Goal: Transaction & Acquisition: Purchase product/service

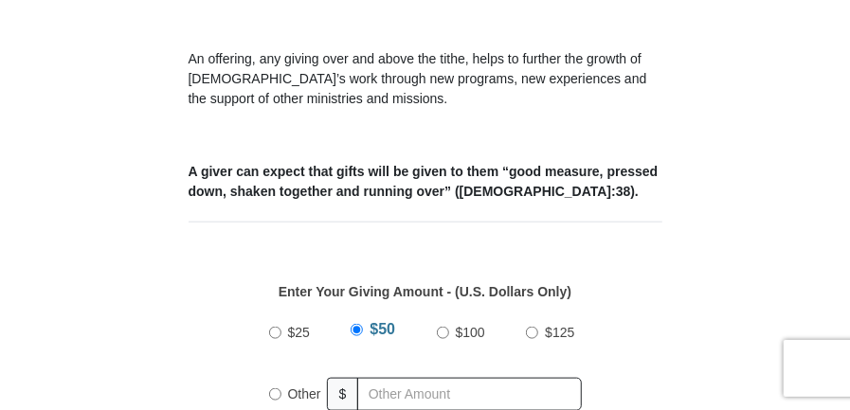
scroll to position [629, 0]
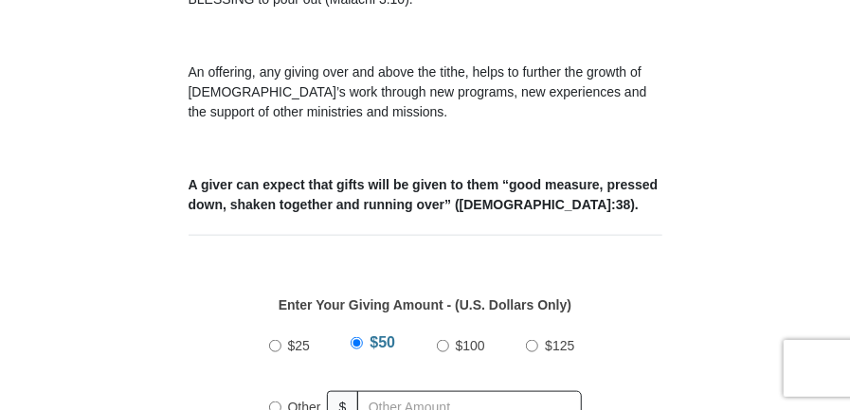
click at [274, 402] on input "Other" at bounding box center [275, 408] width 12 height 12
radio input "true"
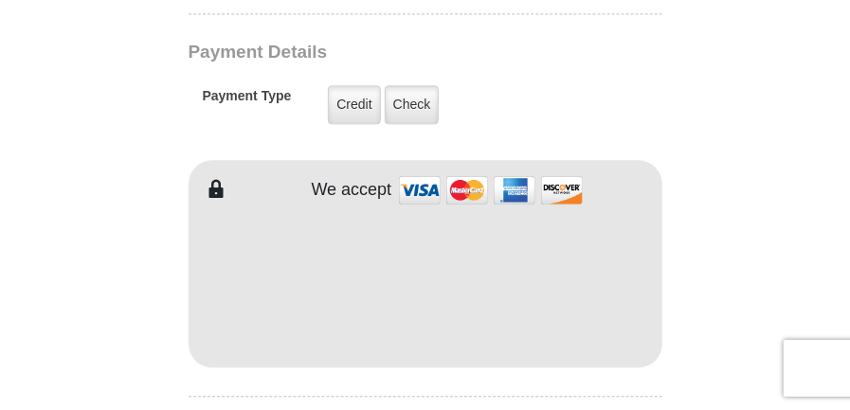
scroll to position [1532, 0]
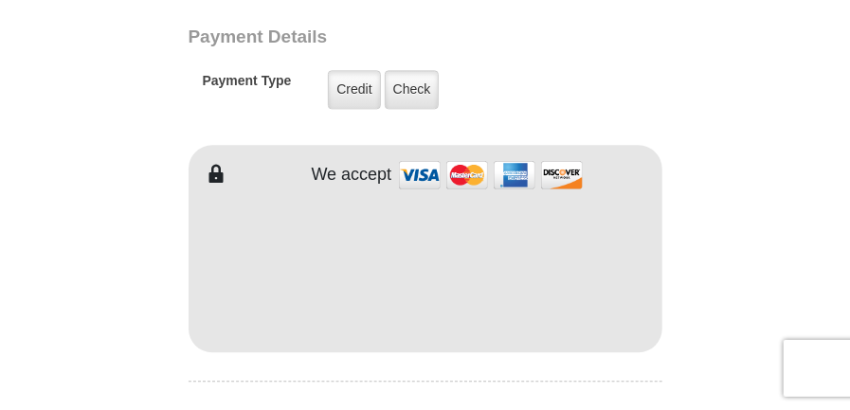
type input "20.00"
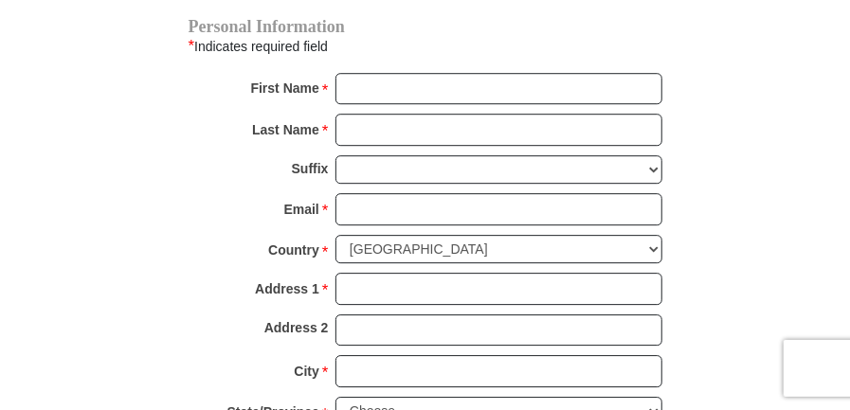
scroll to position [1931, 0]
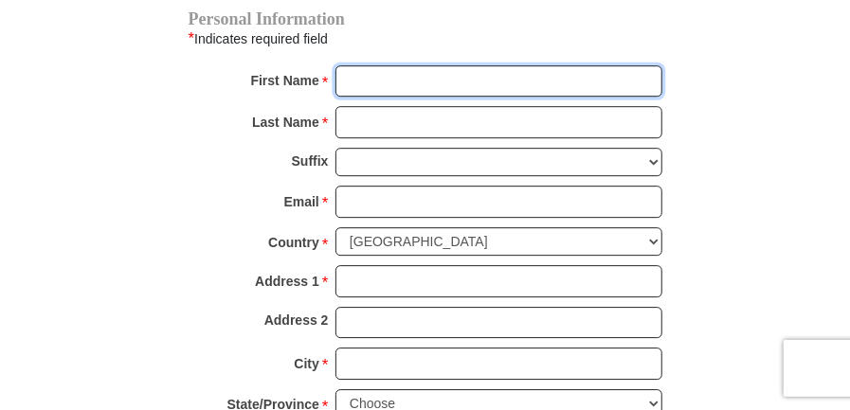
click at [359, 65] on input "First Name *" at bounding box center [499, 81] width 327 height 32
type input "Leola"
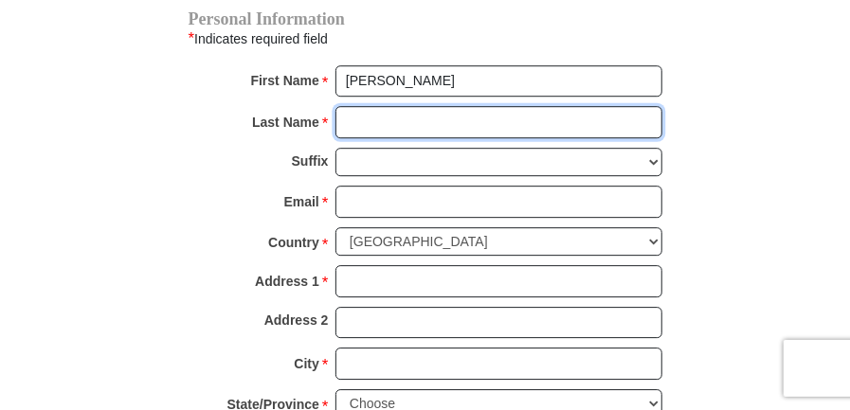
click at [356, 106] on input "Last Name *" at bounding box center [499, 122] width 327 height 32
type input "Kinchelow"
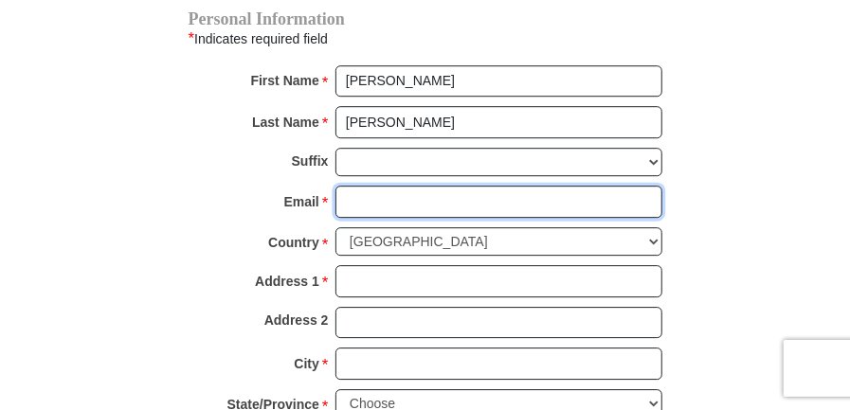
click at [350, 186] on input "Email *" at bounding box center [499, 202] width 327 height 32
type input "l"
type input "Leolakin@aol.com"
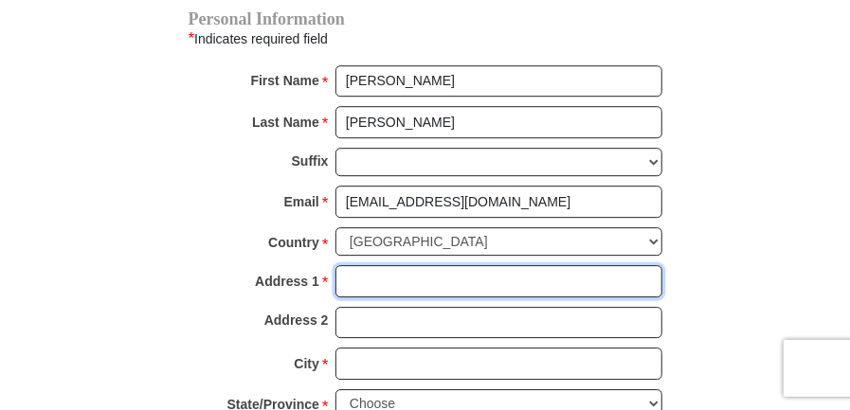
click at [357, 265] on input "Address 1 *" at bounding box center [499, 281] width 327 height 32
type input "5312 1/2 Packard Street"
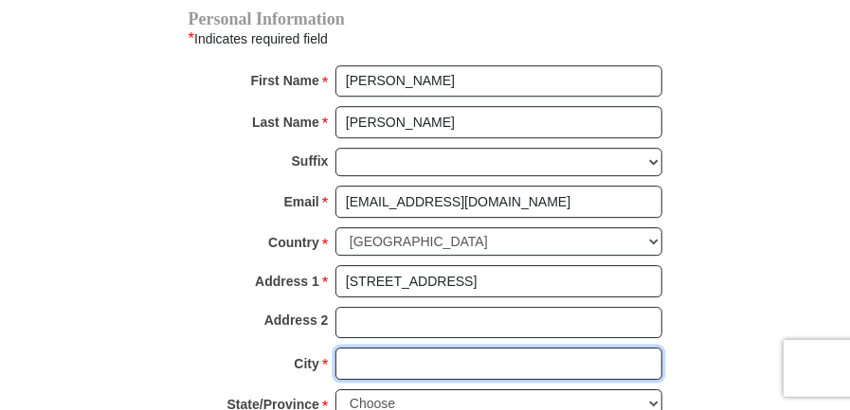
click at [349, 348] on input "City *" at bounding box center [499, 364] width 327 height 32
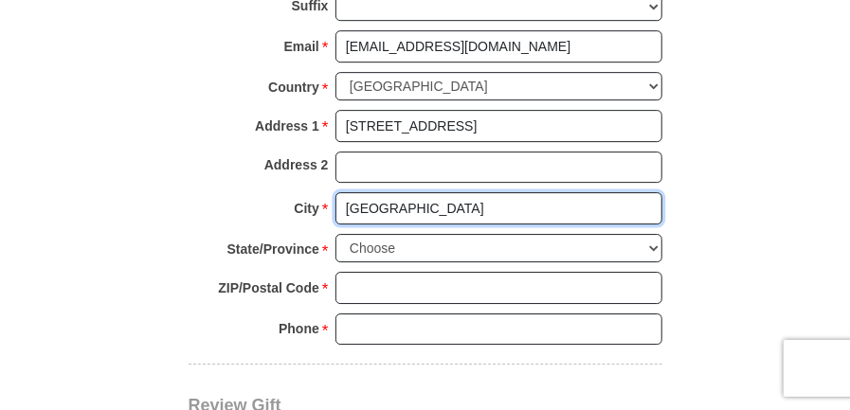
scroll to position [2064, 0]
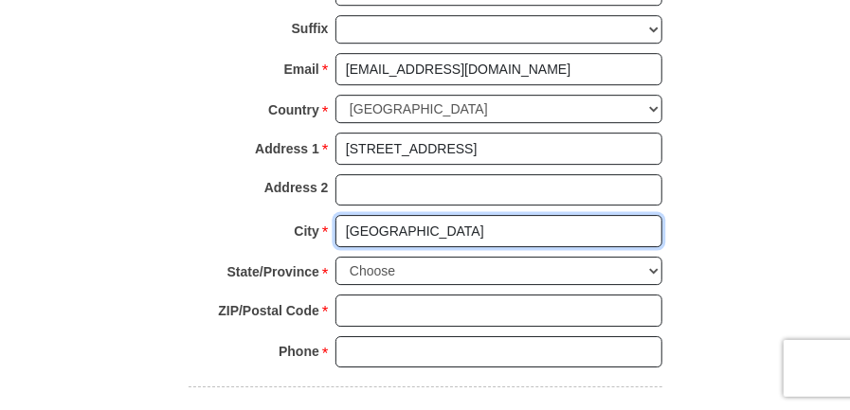
type input "Los Angeles"
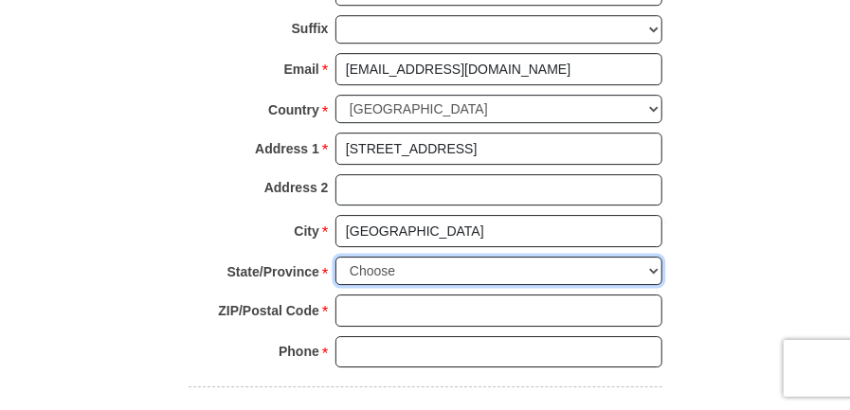
click at [653, 257] on select "Choose Alabama Alaska American Samoa Arizona Arkansas Armed Forces Americas Arm…" at bounding box center [499, 271] width 327 height 29
select select "CA"
click at [336, 257] on select "Choose Alabama Alaska American Samoa Arizona Arkansas Armed Forces Americas Arm…" at bounding box center [499, 271] width 327 height 29
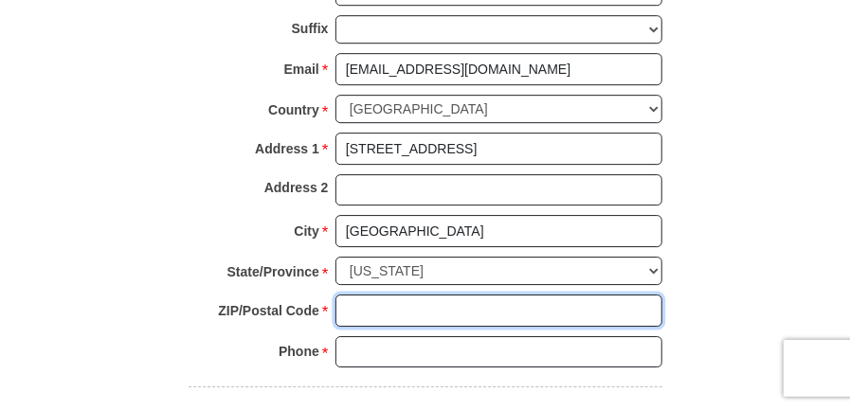
click at [387, 295] on input "ZIP/Postal Code *" at bounding box center [499, 311] width 327 height 32
type input "90019"
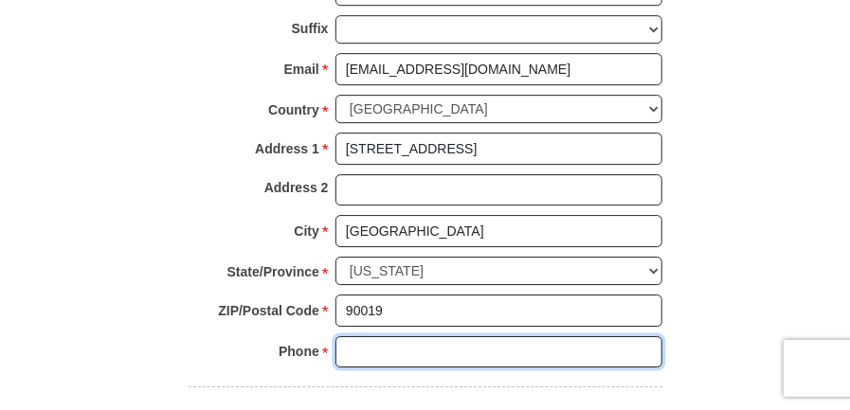
click at [345, 337] on input "Phone * *" at bounding box center [499, 353] width 327 height 32
type input "3105250261"
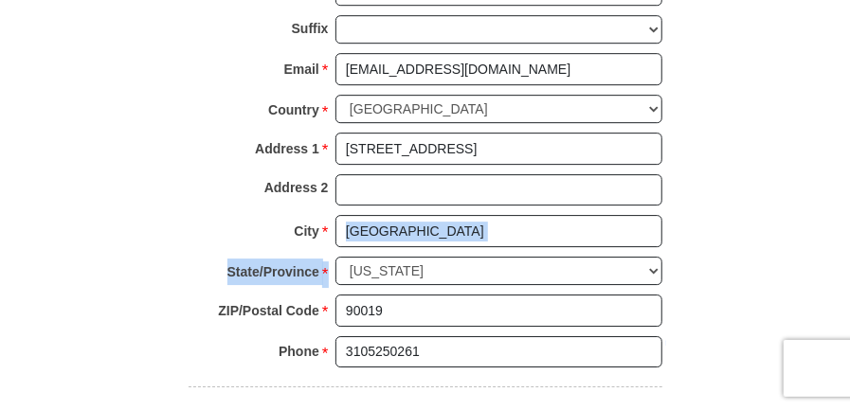
drag, startPoint x: 849, startPoint y: 191, endPoint x: 860, endPoint y: 241, distance: 50.4
click at [849, 241] on html "Eagle Mountain International Church Online Giving Because of gifts like yours, …" at bounding box center [425, 368] width 850 height 4865
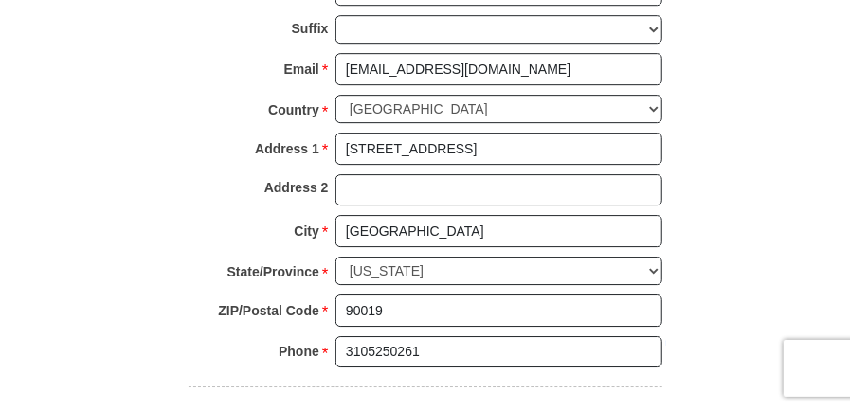
drag, startPoint x: 857, startPoint y: 239, endPoint x: 762, endPoint y: 163, distance: 121.4
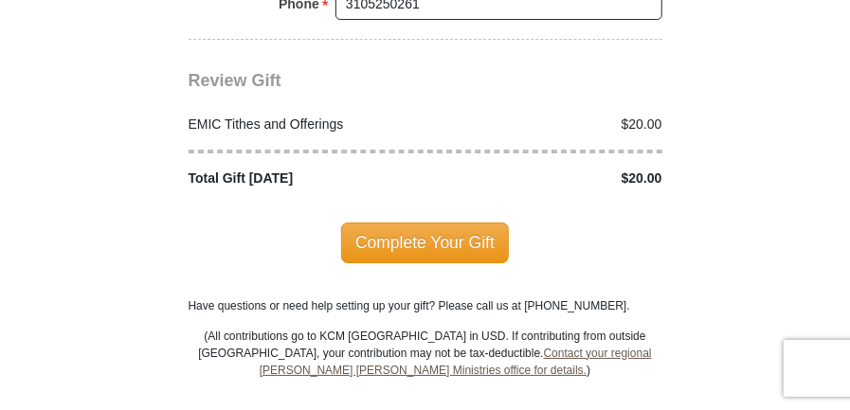
scroll to position [2427, 0]
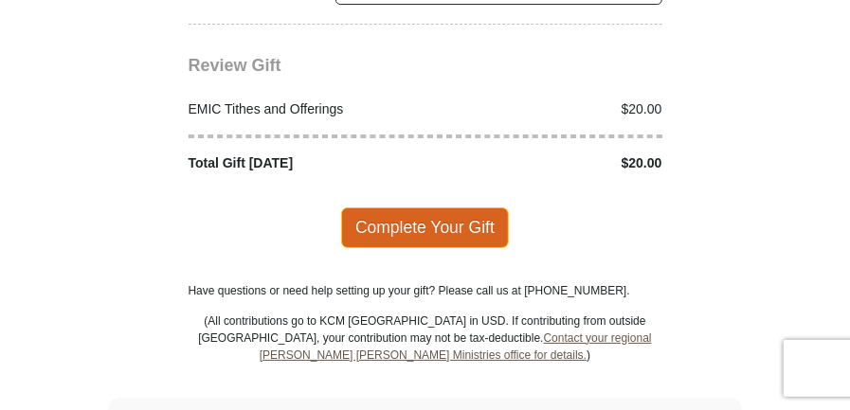
click at [427, 208] on span "Complete Your Gift" at bounding box center [425, 228] width 168 height 40
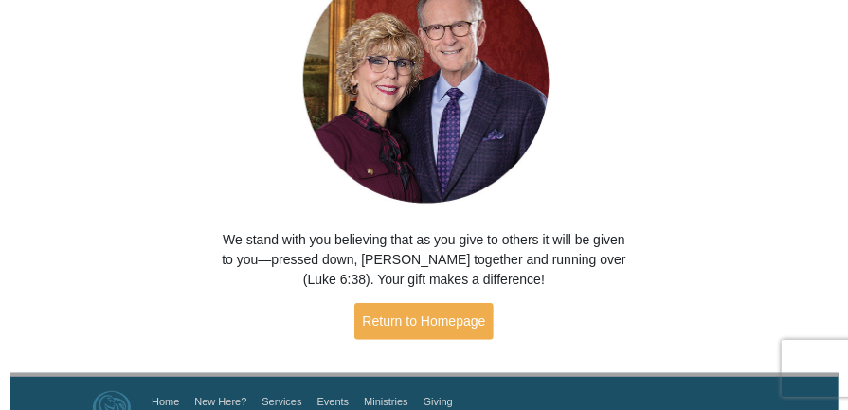
scroll to position [200, 0]
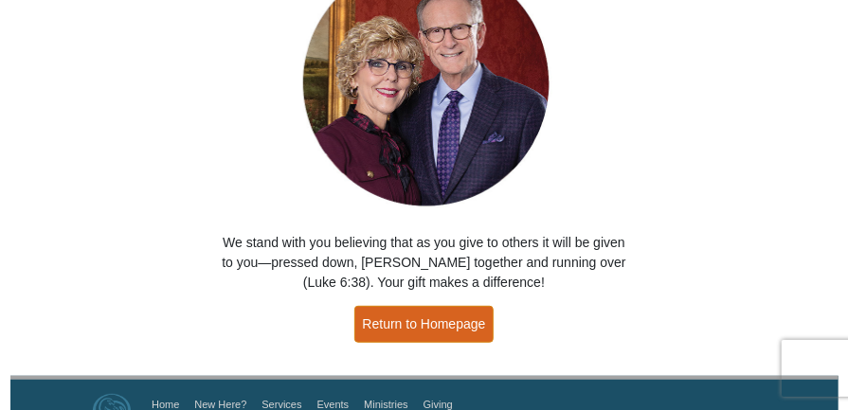
click at [415, 320] on link "Return to Homepage" at bounding box center [425, 324] width 140 height 37
